Goal: Task Accomplishment & Management: Manage account settings

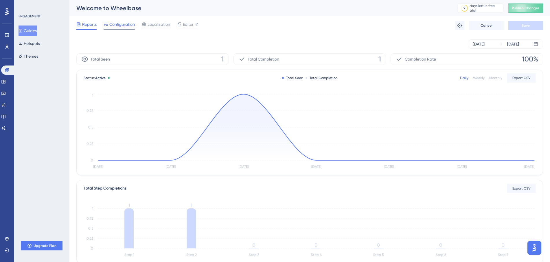
click at [122, 24] on span "Configuration" at bounding box center [121, 24] width 25 height 7
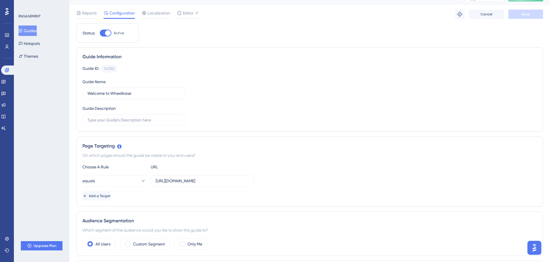
scroll to position [18, 0]
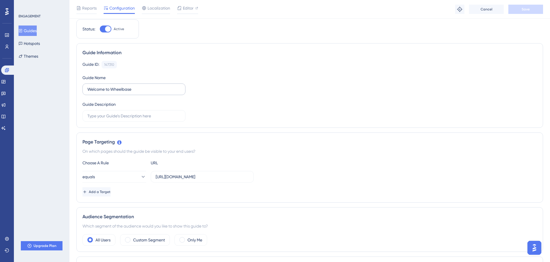
click at [141, 93] on label "Welcome to Wheelbase" at bounding box center [134, 89] width 103 height 12
click at [141, 92] on input "Welcome to Wheelbase" at bounding box center [133, 89] width 93 height 6
type input "Welcome to Wheelbase"
click at [23, 31] on icon at bounding box center [21, 31] width 4 height 4
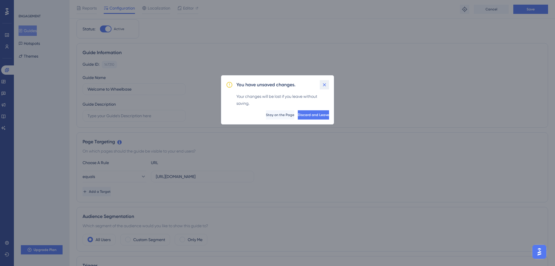
click at [323, 87] on icon at bounding box center [324, 85] width 6 height 6
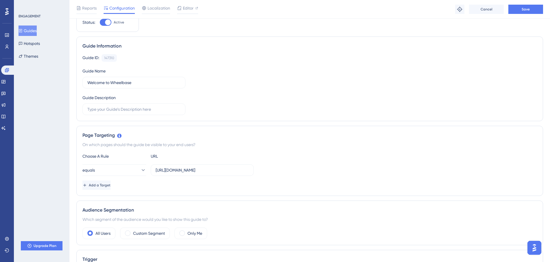
scroll to position [25, 0]
click at [248, 171] on input "https://dashboard-staging.wheelbasepro.com/" at bounding box center [202, 169] width 93 height 6
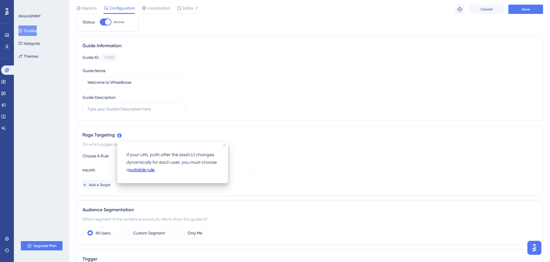
click at [139, 170] on link "suitable rule" at bounding box center [141, 170] width 25 height 8
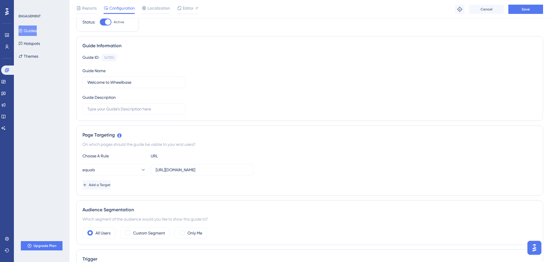
click at [283, 118] on div "Guide Information Guide ID: 147310 Copy Guide Name Welcome to Wheelbase Guide D…" at bounding box center [309, 78] width 467 height 85
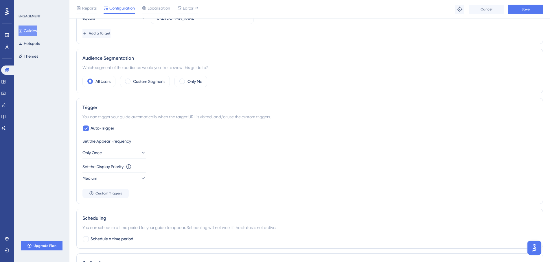
scroll to position [180, 0]
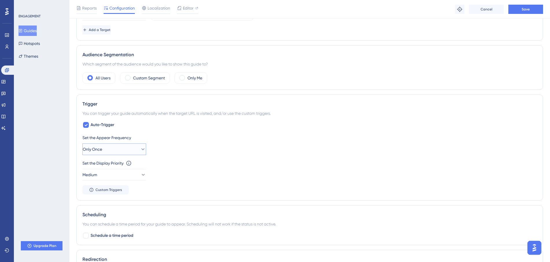
click at [142, 150] on button "Only Once" at bounding box center [115, 149] width 64 height 12
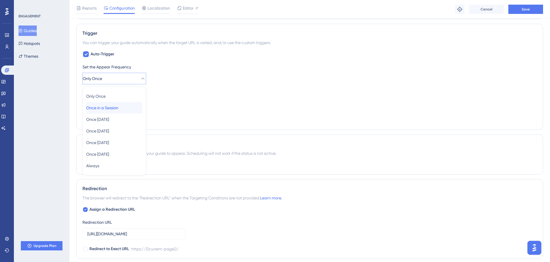
click at [118, 109] on span "Once in a Session" at bounding box center [102, 107] width 32 height 7
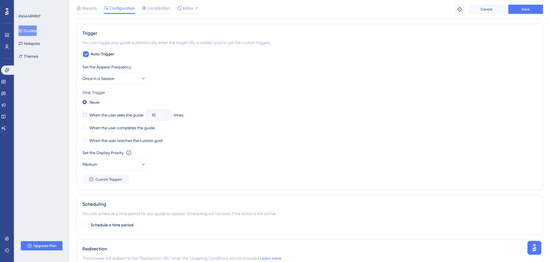
click at [103, 116] on label "When the user sees the guide" at bounding box center [116, 114] width 54 height 7
click at [158, 115] on input "10" at bounding box center [156, 114] width 8 height 7
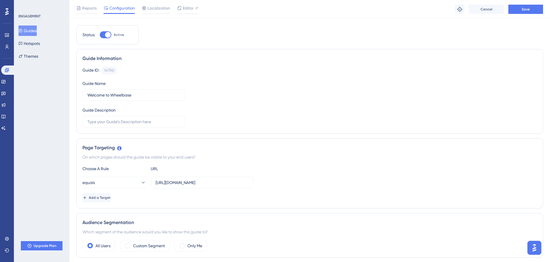
scroll to position [0, 0]
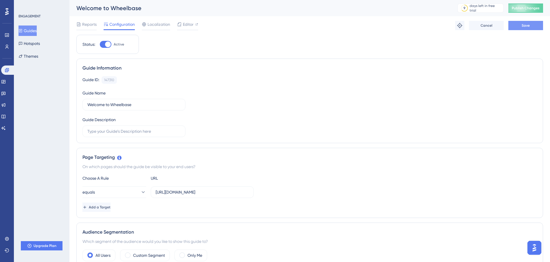
type input "3"
click at [523, 28] on button "Save" at bounding box center [526, 25] width 35 height 9
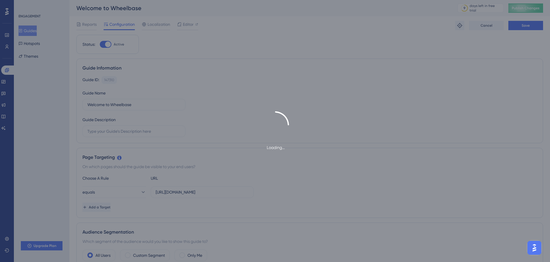
type input "Welcome to Wheelbase"
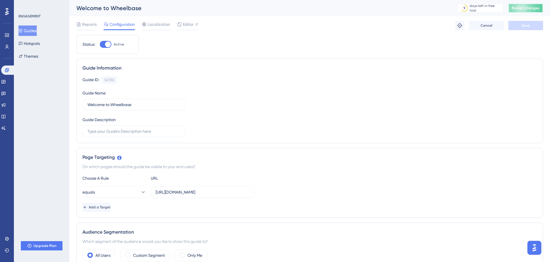
click at [520, 10] on span "Publish Changes" at bounding box center [526, 8] width 28 height 5
click at [36, 31] on button "Guides" at bounding box center [28, 30] width 18 height 10
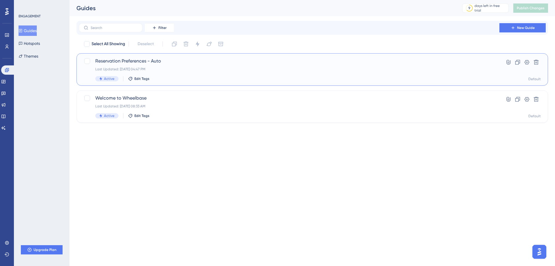
click at [210, 67] on div "Last Updated: Sep 11 2025, 04:47 PM" at bounding box center [288, 69] width 387 height 5
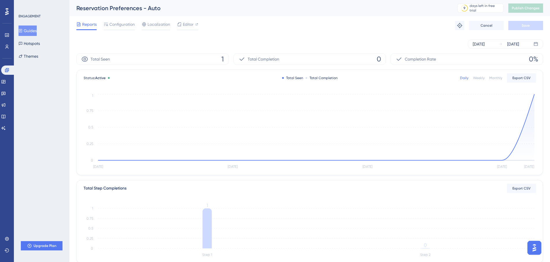
click at [31, 28] on button "Guides" at bounding box center [28, 30] width 18 height 10
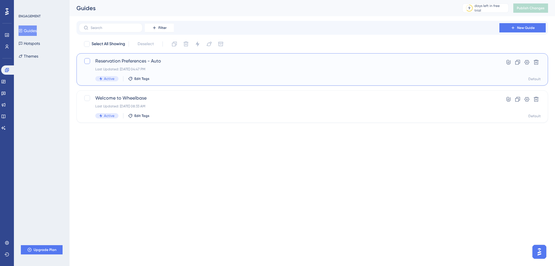
click at [89, 61] on div at bounding box center [87, 61] width 6 height 6
click at [89, 61] on icon at bounding box center [86, 61] width 3 height 5
checkbox input "false"
click at [104, 79] on span "Active" at bounding box center [109, 78] width 10 height 5
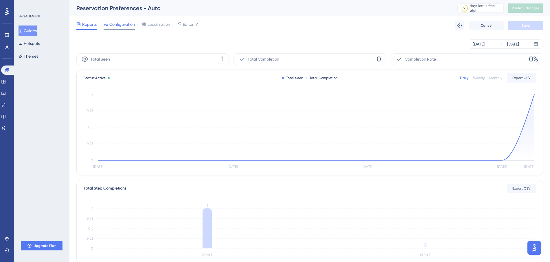
click at [124, 25] on span "Configuration" at bounding box center [121, 24] width 25 height 7
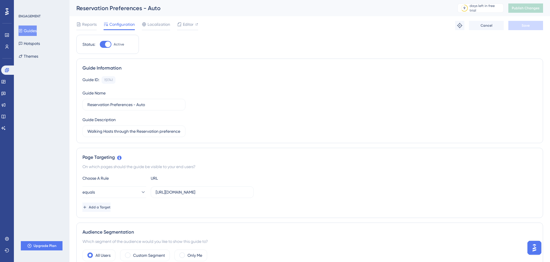
click at [105, 46] on div at bounding box center [106, 44] width 12 height 7
click at [100, 45] on input "Active" at bounding box center [100, 44] width 0 height 0
checkbox input "false"
click at [527, 24] on span "Save" at bounding box center [526, 25] width 8 height 5
click at [28, 30] on button "Guides" at bounding box center [28, 30] width 18 height 10
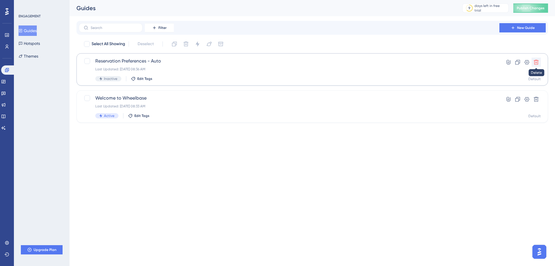
click at [536, 63] on icon at bounding box center [536, 62] width 6 height 6
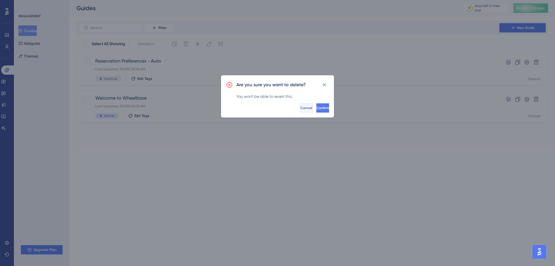
click at [300, 110] on button "Cancel" at bounding box center [306, 107] width 13 height 9
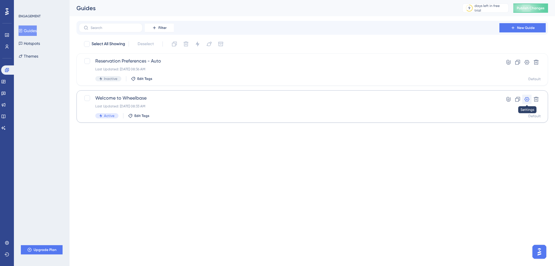
click at [527, 102] on button at bounding box center [526, 99] width 9 height 9
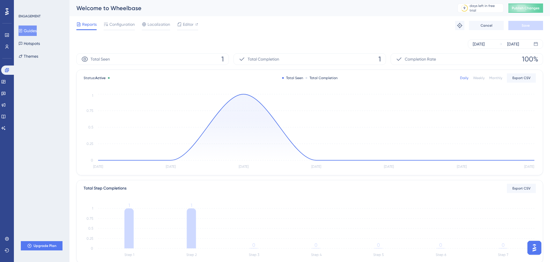
click at [217, 64] on div "Total Seen 1" at bounding box center [152, 59] width 153 height 12
click at [226, 59] on div "Total Seen 1" at bounding box center [152, 59] width 153 height 12
click at [86, 55] on div "Total Seen 1" at bounding box center [152, 59] width 153 height 12
click at [88, 60] on icon at bounding box center [84, 59] width 7 height 7
drag, startPoint x: 536, startPoint y: 249, endPoint x: 1062, endPoint y: 487, distance: 577.3
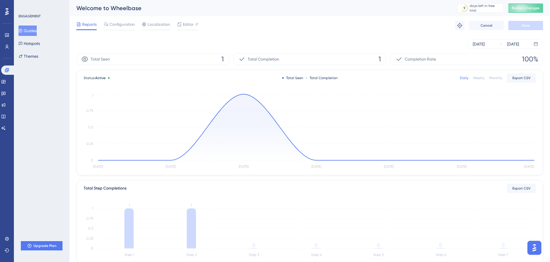
click at [536, 249] on img "Open AI Assistant Launcher" at bounding box center [535, 247] width 10 height 10
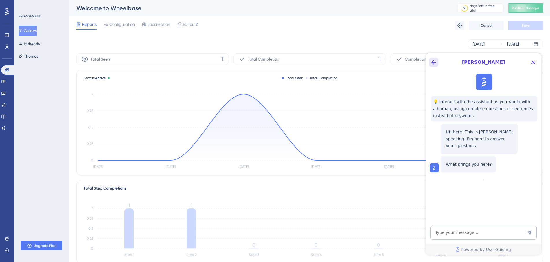
click at [431, 62] on icon "Back Button" at bounding box center [434, 62] width 7 height 7
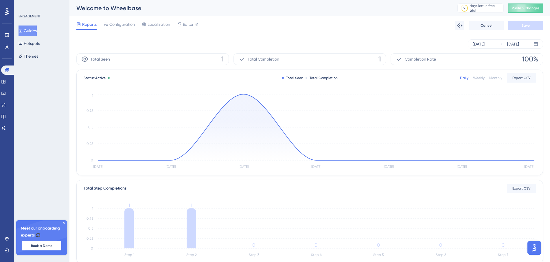
click at [112, 20] on div "Reports Configuration Localization Editor Troubleshoot Cancel Save" at bounding box center [309, 25] width 467 height 19
click at [115, 23] on span "Configuration" at bounding box center [121, 24] width 25 height 7
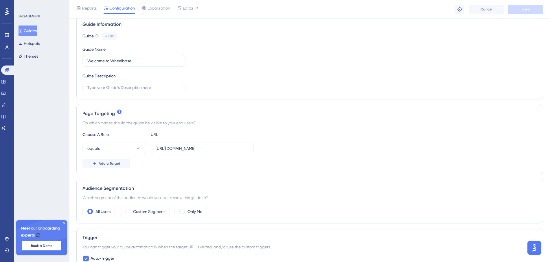
scroll to position [51, 0]
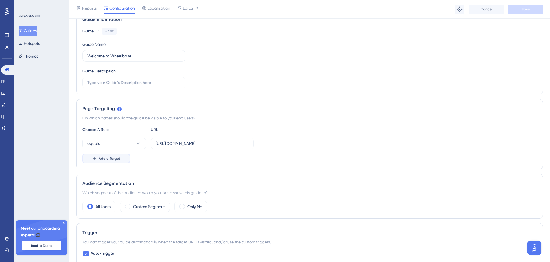
click at [108, 160] on span "Add a Target" at bounding box center [110, 158] width 22 height 5
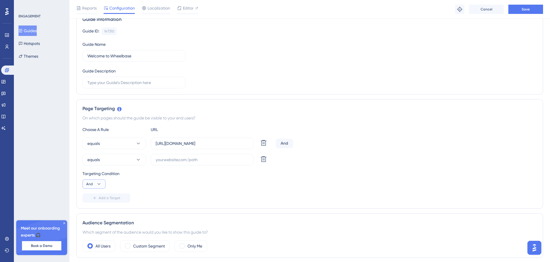
click at [101, 184] on icon at bounding box center [99, 184] width 6 height 6
click at [96, 214] on div "Or Or" at bounding box center [94, 212] width 11 height 12
click at [197, 142] on input "https://dashboard-staging.wheelbasepro.com/" at bounding box center [202, 143] width 93 height 6
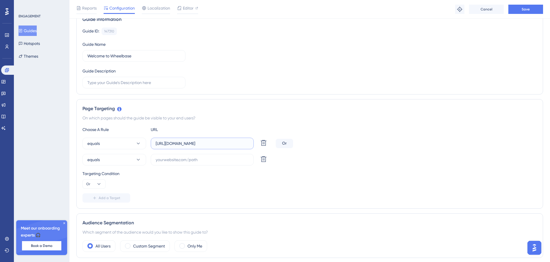
click at [197, 142] on input "https://dashboard-staging.wheelbasepro.com/" at bounding box center [202, 143] width 93 height 6
click at [180, 160] on input "text" at bounding box center [202, 159] width 93 height 6
paste input "https://dashboard-staging.wheelbasepro.com/"
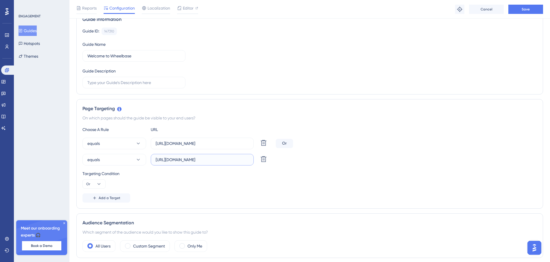
scroll to position [0, 12]
type input "https://dashboard-staging.wheelbasepro.com/account"
click at [210, 207] on div "Page Targeting On which pages should the guide be visible to your end users? Ch…" at bounding box center [309, 153] width 467 height 109
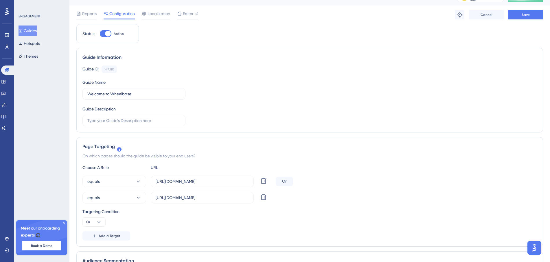
scroll to position [0, 0]
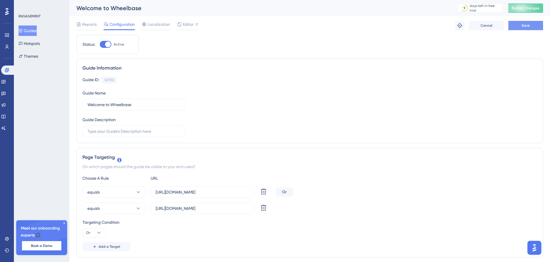
click at [535, 27] on button "Save" at bounding box center [526, 25] width 35 height 9
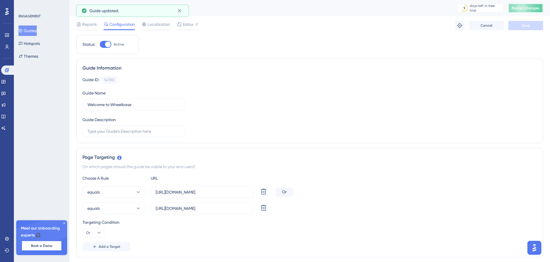
click at [532, 8] on span "Publish Changes" at bounding box center [526, 8] width 28 height 5
click at [188, 26] on span "Editor" at bounding box center [188, 24] width 11 height 7
